Goal: Task Accomplishment & Management: Manage account settings

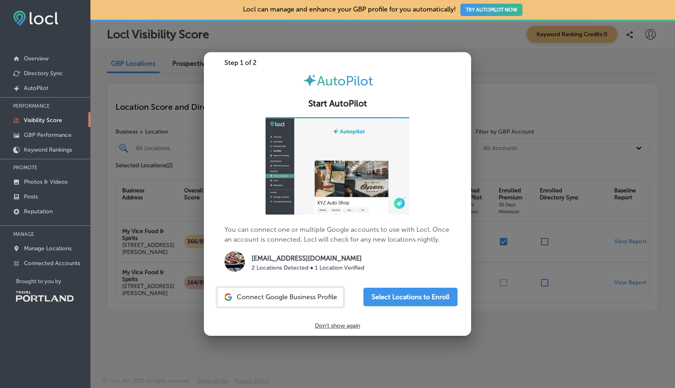
click at [340, 326] on p "Don't show again" at bounding box center [337, 325] width 45 height 7
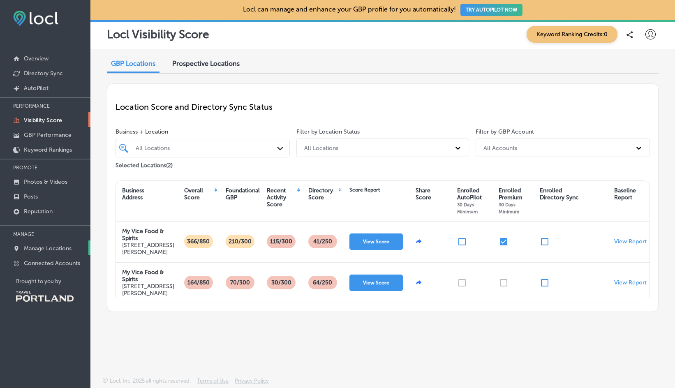
click at [56, 248] on p "Manage Locations" at bounding box center [48, 248] width 48 height 7
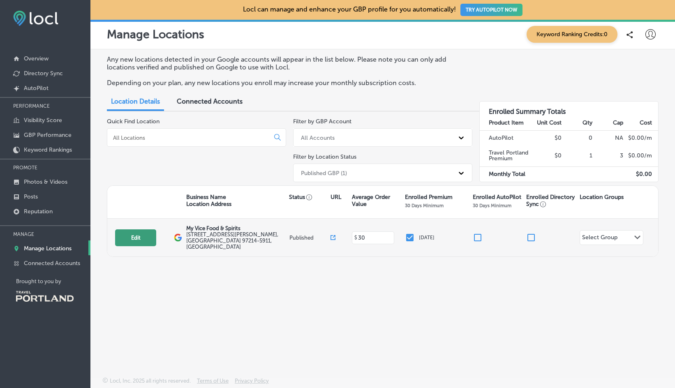
click at [146, 232] on button "Edit" at bounding box center [135, 237] width 41 height 17
select select "US"
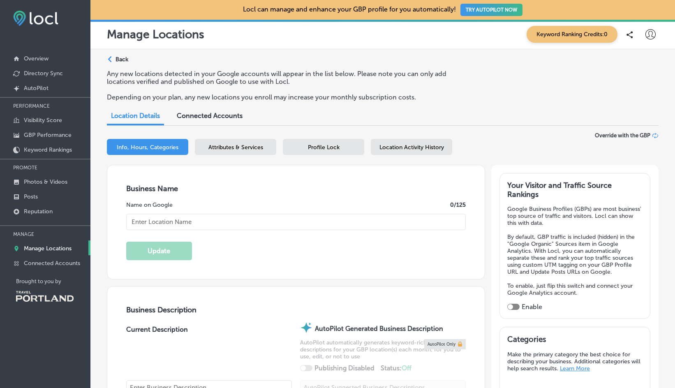
type input "My Vice Food & Spirits"
type textarea "We want everyone to have a seat at our table. Our food is made from simple, fla…"
type input "[STREET_ADDRESS][PERSON_NAME]"
type input "[GEOGRAPHIC_DATA]"
type input "97214-5911"
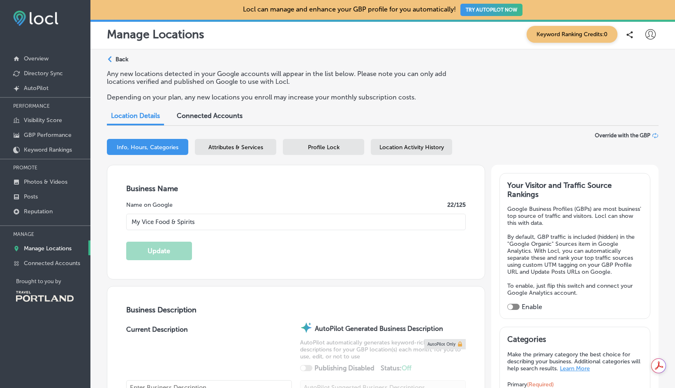
type input "US"
type input "[URL][DOMAIN_NAME]"
type input "30"
checkbox input "true"
type input "[PHONE_NUMBER]"
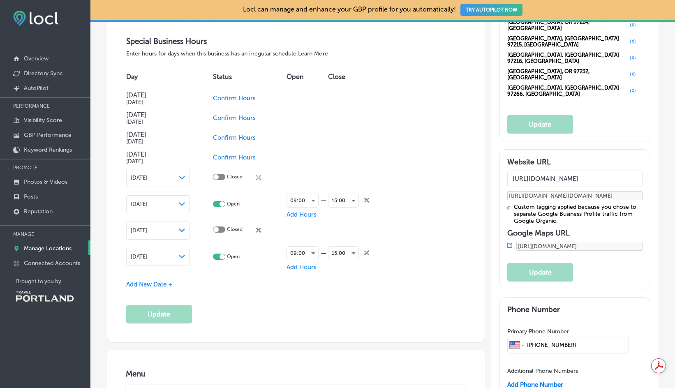
scroll to position [863, 0]
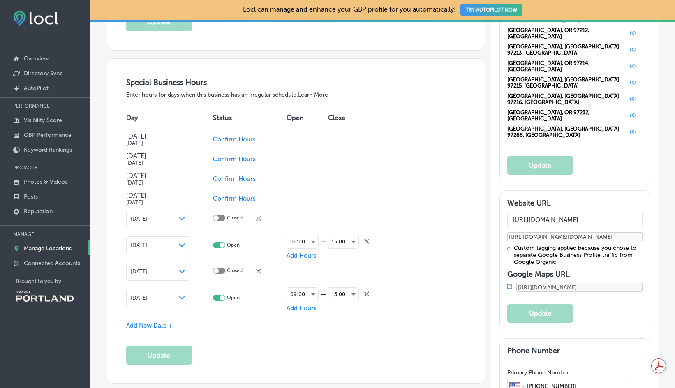
click at [319, 92] on link "Learn More" at bounding box center [313, 94] width 30 height 7
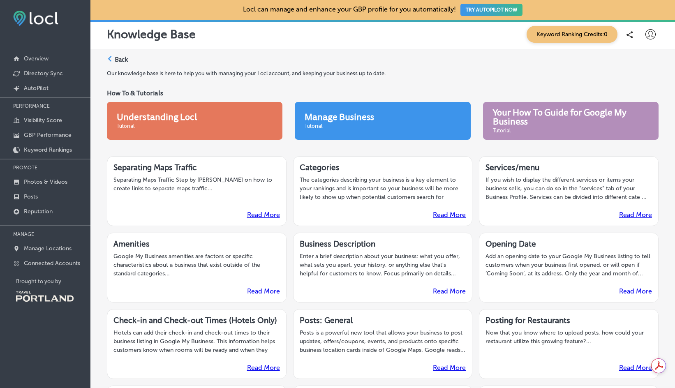
click at [120, 60] on label "Back" at bounding box center [121, 60] width 13 height 9
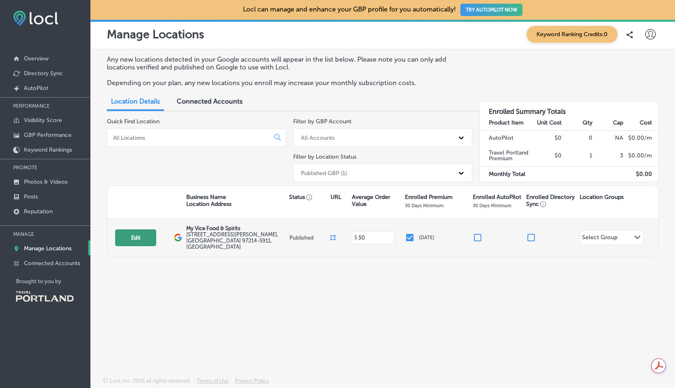
click at [141, 234] on button "Edit" at bounding box center [135, 237] width 41 height 17
select select "US"
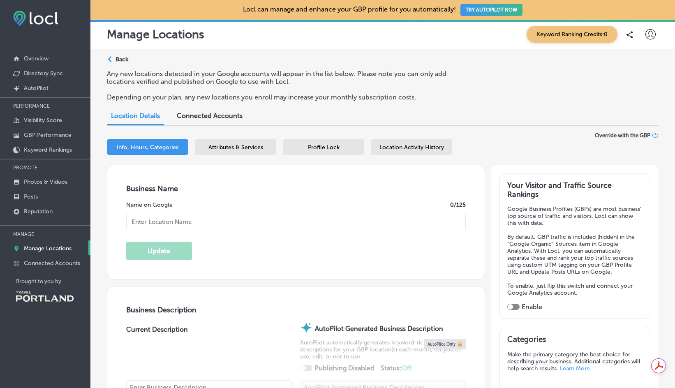
type input "My Vice Food & Spirits"
type input "[STREET_ADDRESS][PERSON_NAME]"
type input "[GEOGRAPHIC_DATA]"
type input "97214-5911"
type input "US"
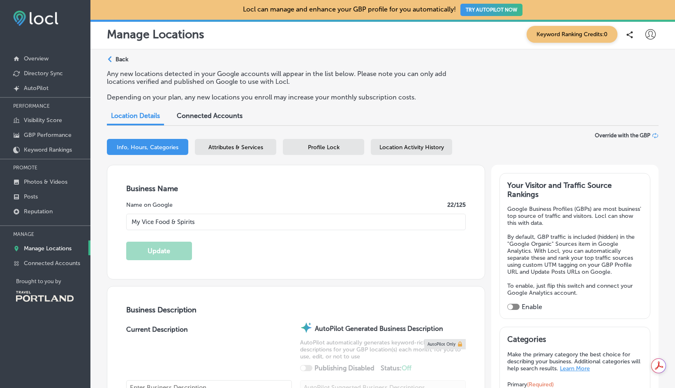
type input "[URL][DOMAIN_NAME]"
checkbox input "true"
type input "30"
type textarea "We want everyone to have a seat at our table. Our food is made from simple, fla…"
type input "[PHONE_NUMBER]"
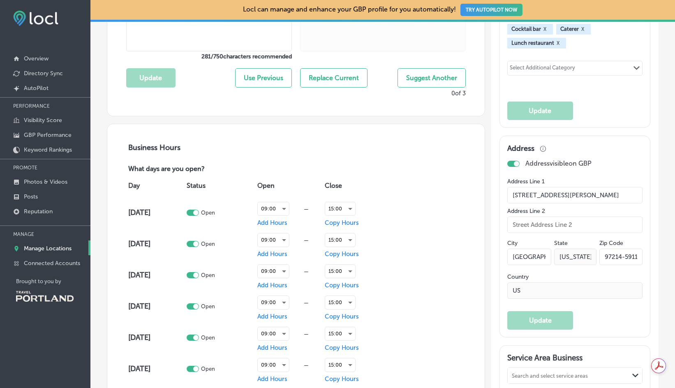
scroll to position [493, 0]
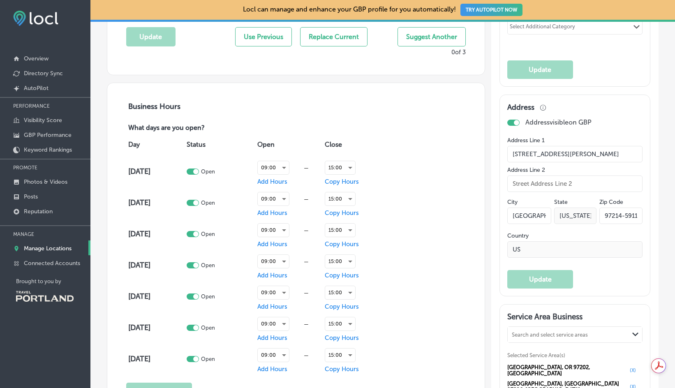
click at [199, 171] on div at bounding box center [195, 171] width 5 height 5
checkbox input "false"
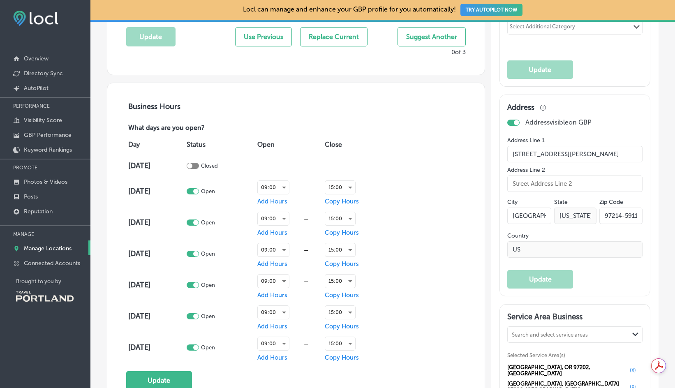
click at [199, 189] on div at bounding box center [195, 191] width 5 height 5
checkbox input "false"
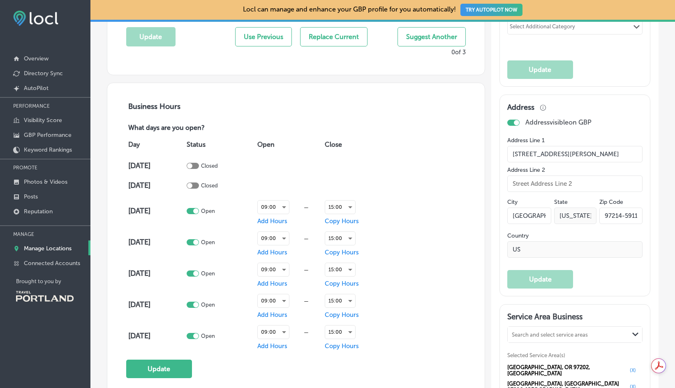
click at [199, 209] on div at bounding box center [195, 210] width 5 height 5
checkbox input "false"
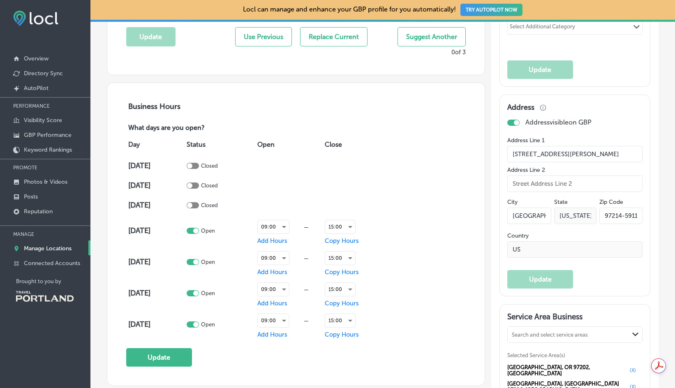
click at [199, 229] on div at bounding box center [195, 230] width 5 height 5
checkbox input "false"
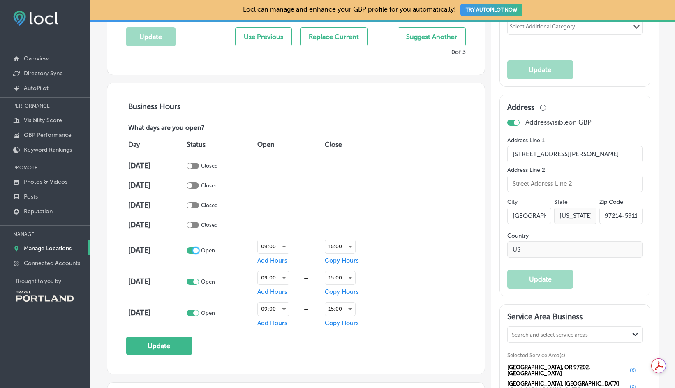
click at [199, 250] on div at bounding box center [195, 250] width 5 height 5
checkbox input "false"
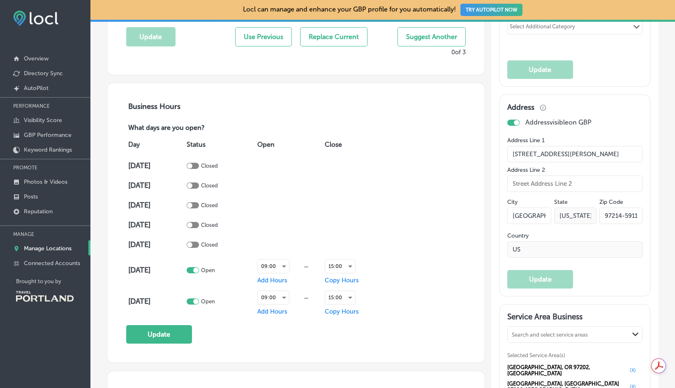
click at [199, 269] on div at bounding box center [195, 270] width 5 height 5
checkbox input "false"
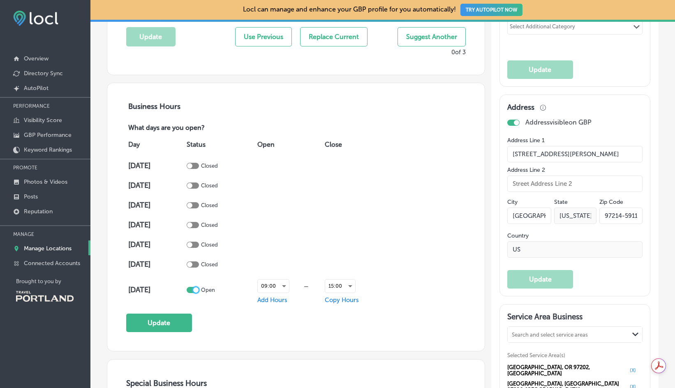
click at [199, 289] on div at bounding box center [195, 289] width 5 height 5
checkbox input "false"
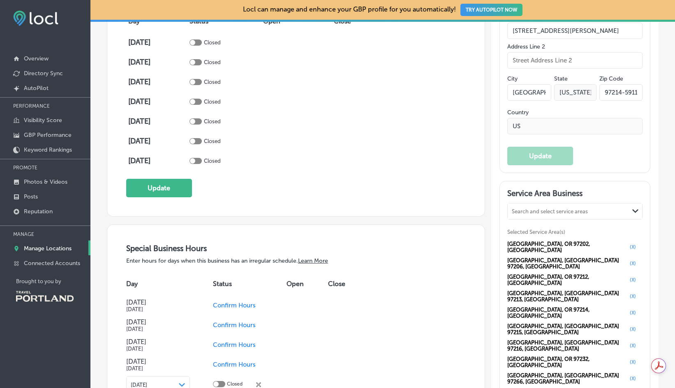
scroll to position [535, 0]
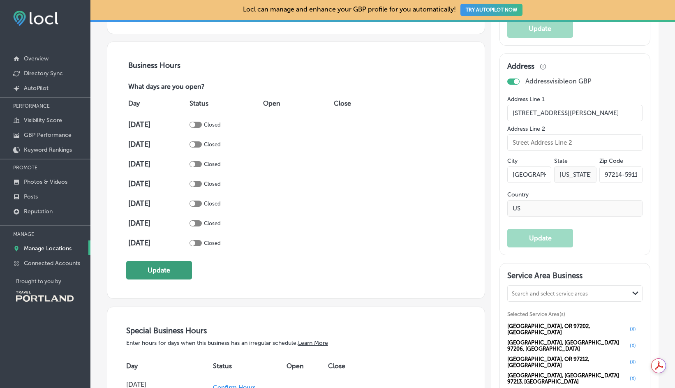
click at [185, 266] on button "Update" at bounding box center [159, 270] width 66 height 19
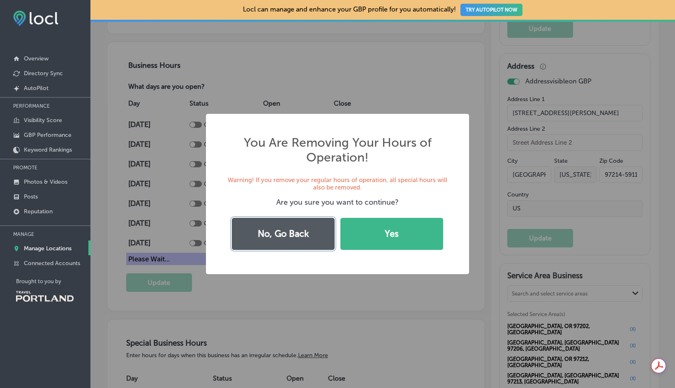
click at [285, 231] on button "No, Go Back" at bounding box center [283, 234] width 103 height 32
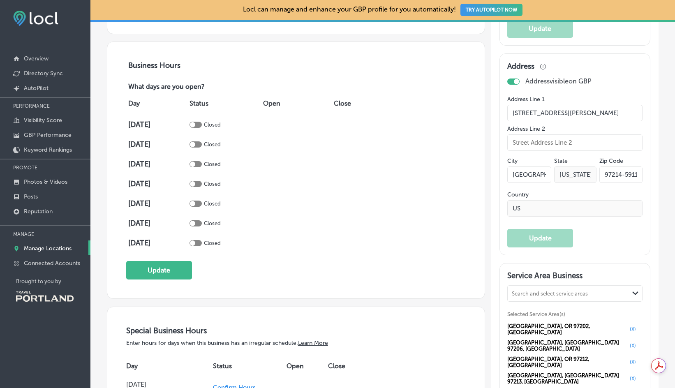
click at [195, 123] on div at bounding box center [192, 124] width 5 height 5
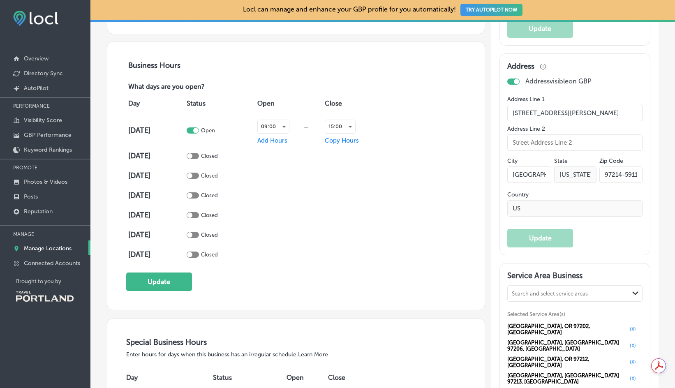
checkbox input "true"
click at [192, 154] on div at bounding box center [189, 155] width 5 height 5
checkbox input "true"
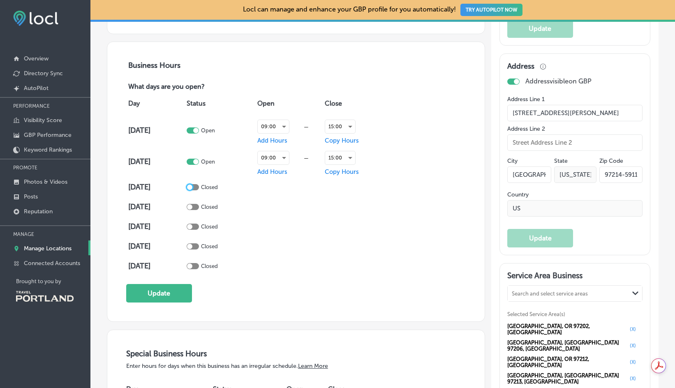
click at [192, 185] on div at bounding box center [189, 187] width 5 height 5
checkbox input "true"
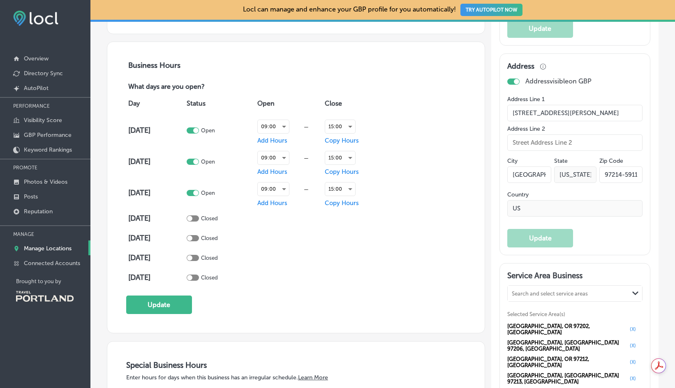
click at [192, 217] on div at bounding box center [189, 218] width 5 height 5
checkbox input "true"
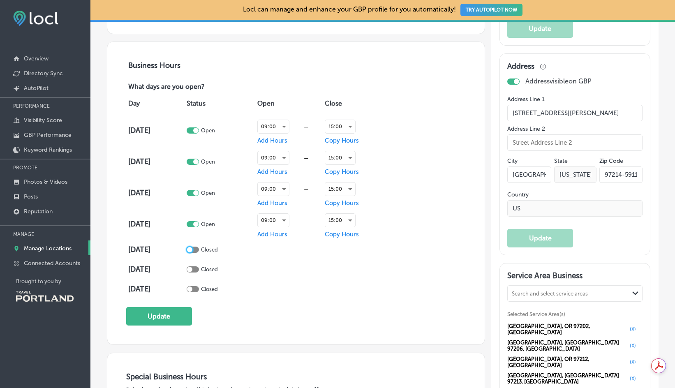
click at [192, 250] on div at bounding box center [189, 249] width 5 height 5
checkbox input "true"
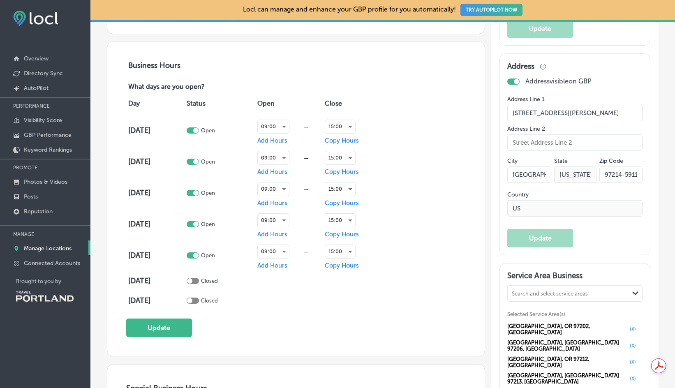
click at [192, 280] on div at bounding box center [189, 280] width 5 height 5
checkbox input "true"
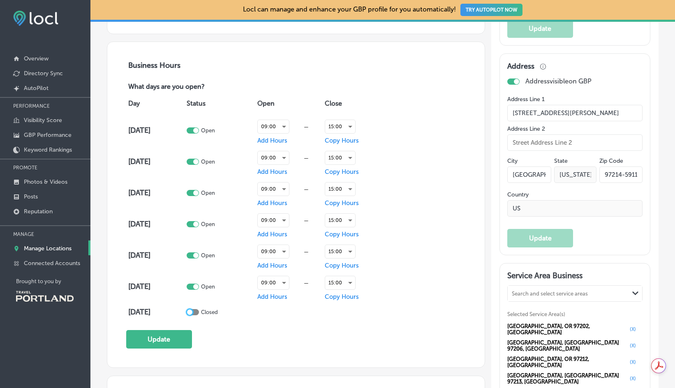
click at [192, 311] on div at bounding box center [189, 312] width 5 height 5
checkbox input "true"
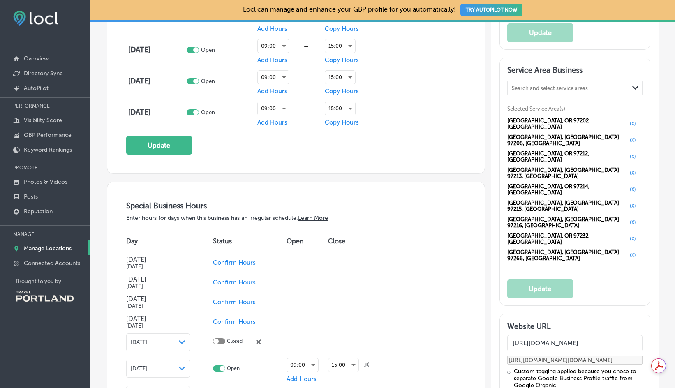
scroll to position [822, 0]
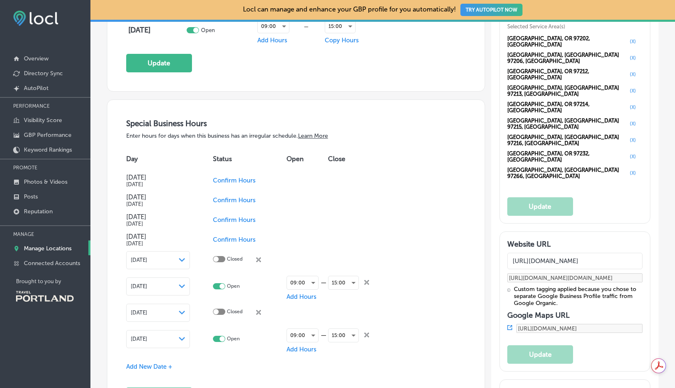
click at [314, 135] on link "Learn More" at bounding box center [313, 135] width 30 height 7
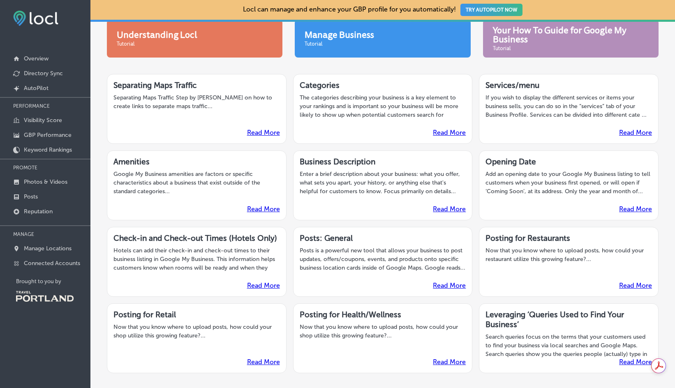
scroll to position [123, 0]
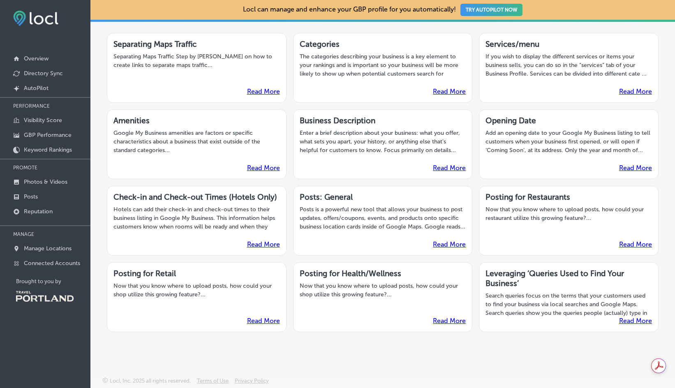
click at [454, 169] on link "Read More" at bounding box center [449, 168] width 33 height 8
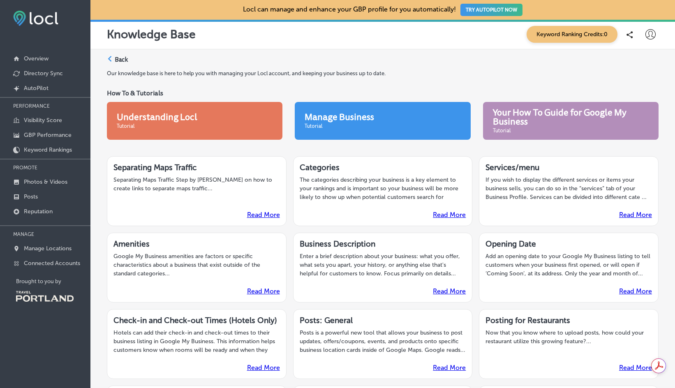
click at [120, 60] on label "Back" at bounding box center [121, 60] width 13 height 9
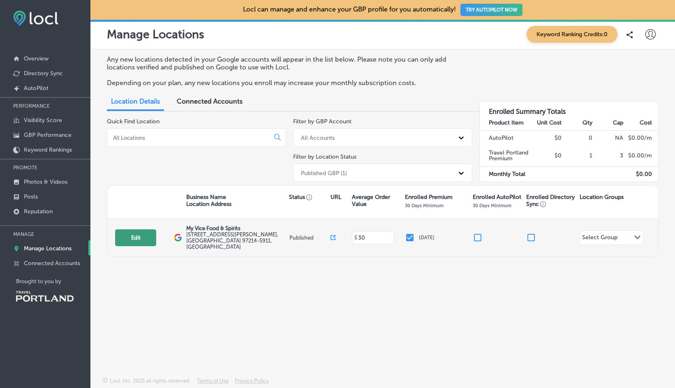
click at [140, 236] on button "Edit" at bounding box center [135, 237] width 41 height 17
select select "US"
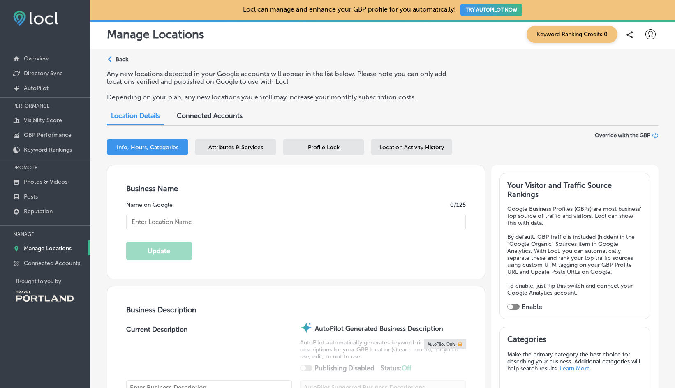
type input "My Vice Food & Spirits"
type input "[STREET_ADDRESS][PERSON_NAME]"
type input "[GEOGRAPHIC_DATA]"
type input "97214-5911"
type input "US"
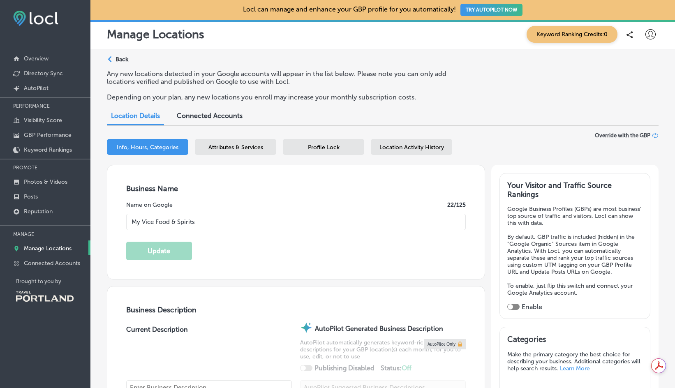
type input "[URL][DOMAIN_NAME]"
type input "30"
checkbox input "true"
type textarea "We want everyone to have a seat at our table. Our food is made from simple, fla…"
type input "[PHONE_NUMBER]"
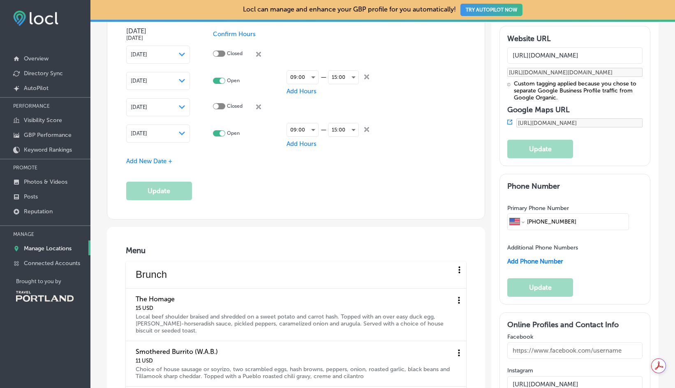
scroll to position [987, 0]
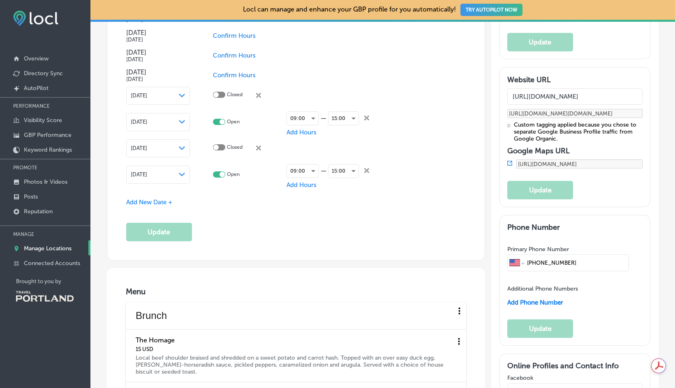
click at [154, 199] on span "Add New Date +" at bounding box center [149, 202] width 46 height 7
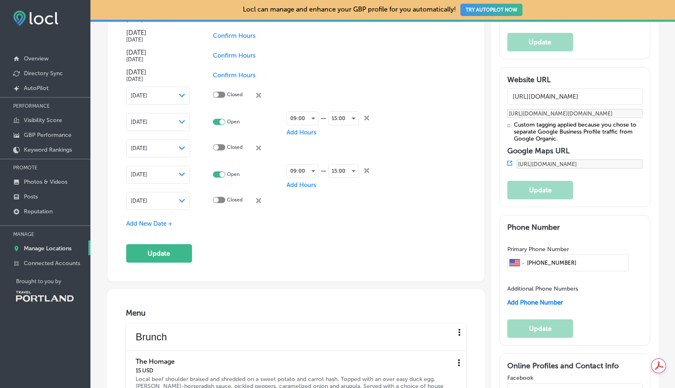
click at [258, 199] on icon at bounding box center [258, 200] width 5 height 5
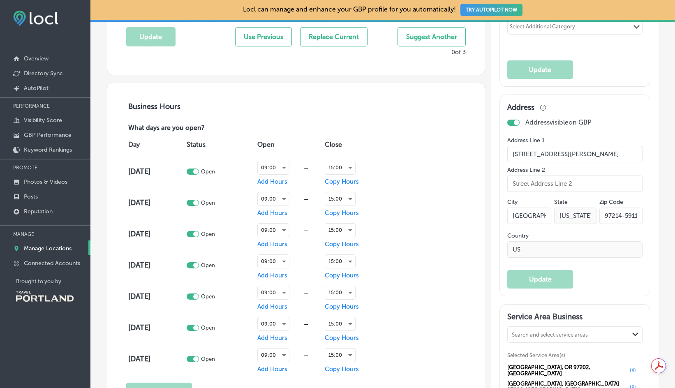
scroll to position [452, 0]
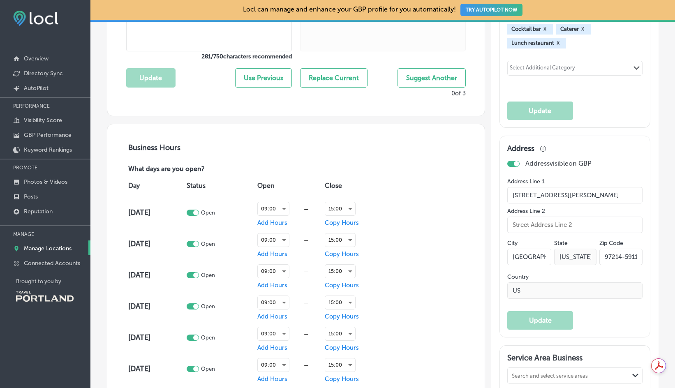
click at [199, 210] on div at bounding box center [195, 212] width 5 height 5
checkbox input "false"
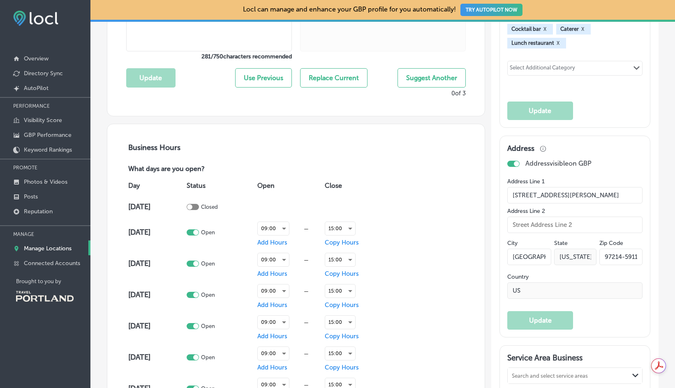
click at [199, 231] on div at bounding box center [195, 232] width 5 height 5
checkbox input "false"
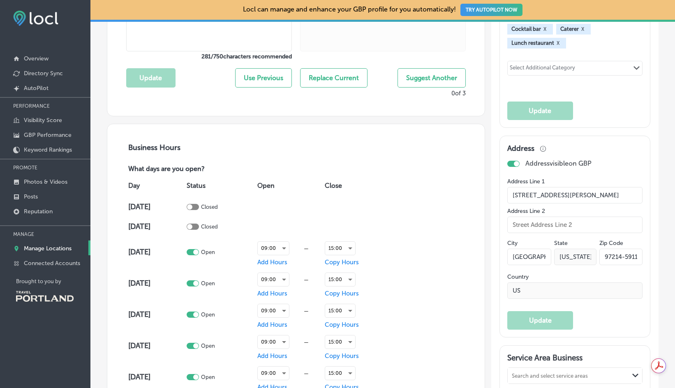
click at [199, 251] on div at bounding box center [195, 252] width 5 height 5
checkbox input "false"
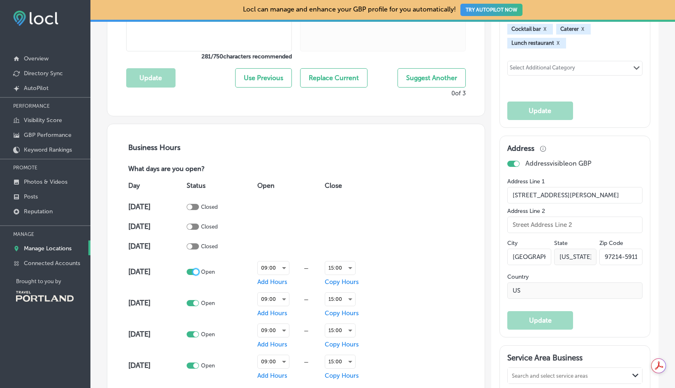
click at [199, 272] on div at bounding box center [195, 271] width 5 height 5
checkbox input "false"
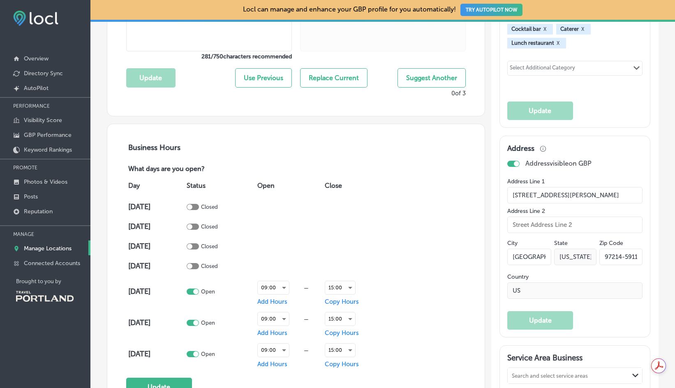
click at [199, 291] on div at bounding box center [195, 291] width 5 height 5
checkbox input "false"
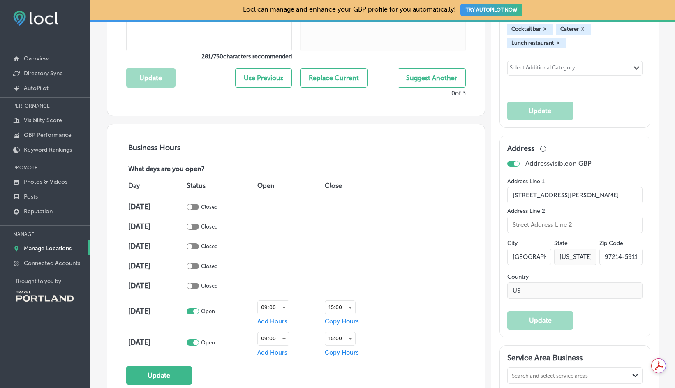
click at [199, 313] on div at bounding box center [193, 311] width 12 height 6
checkbox input "false"
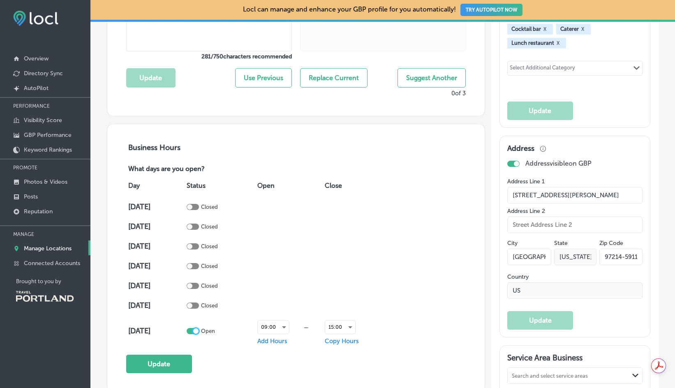
click at [199, 330] on div at bounding box center [195, 331] width 5 height 5
checkbox input "false"
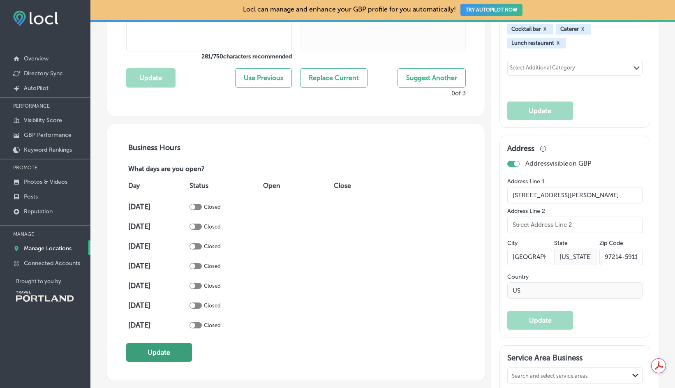
click at [176, 346] on button "Update" at bounding box center [159, 352] width 66 height 19
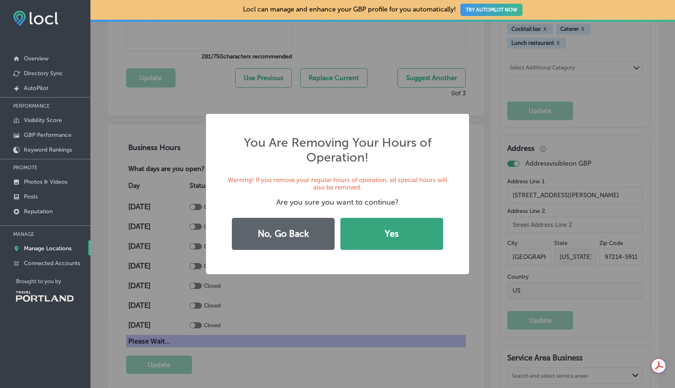
click at [411, 231] on button "Yes" at bounding box center [391, 234] width 103 height 32
